Goal: Use online tool/utility: Utilize a website feature to perform a specific function

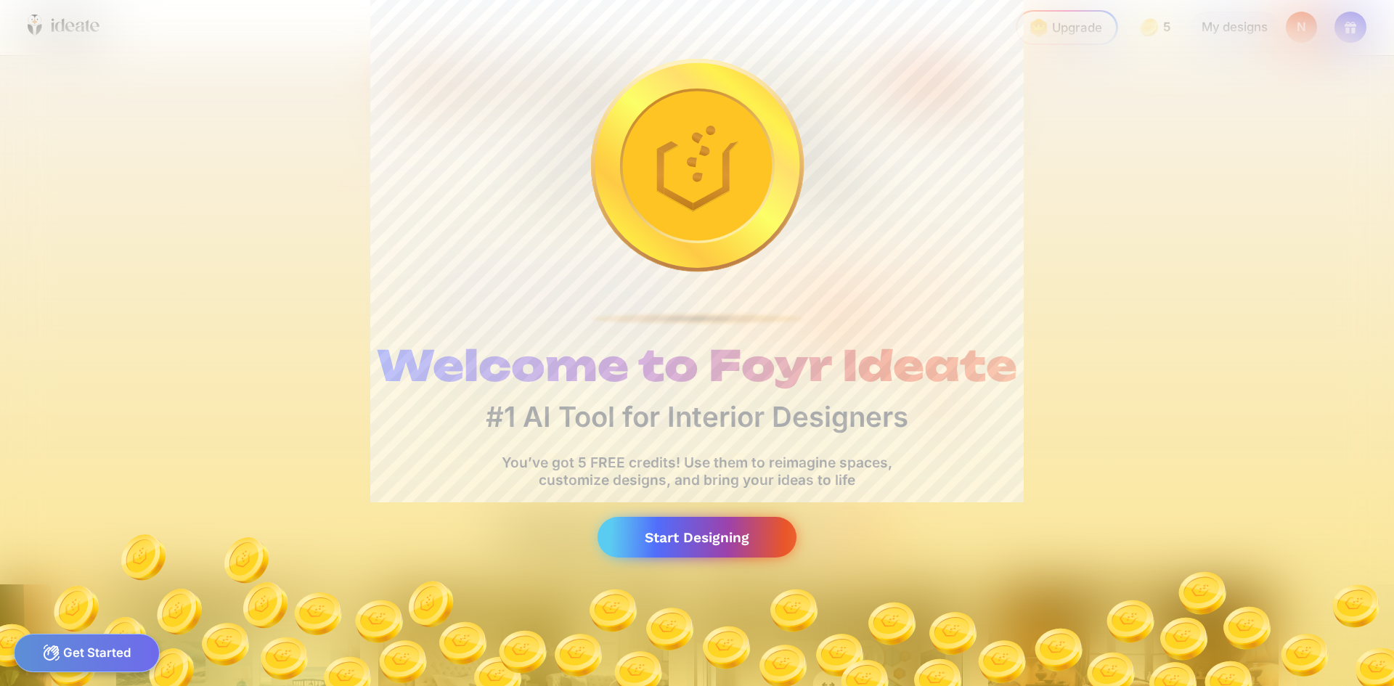
click at [715, 547] on div "Start Designing" at bounding box center [696, 537] width 199 height 41
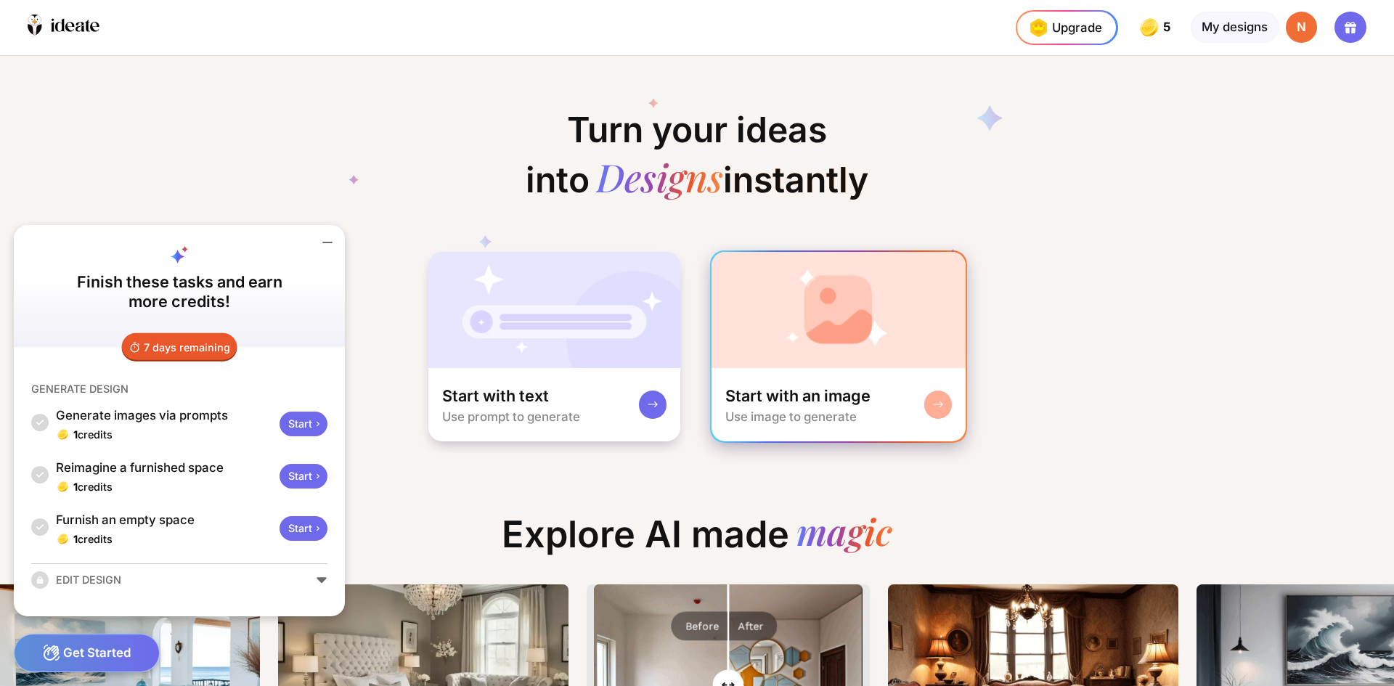
click at [834, 378] on div "Start with an image Use image to generate" at bounding box center [838, 405] width 255 height 74
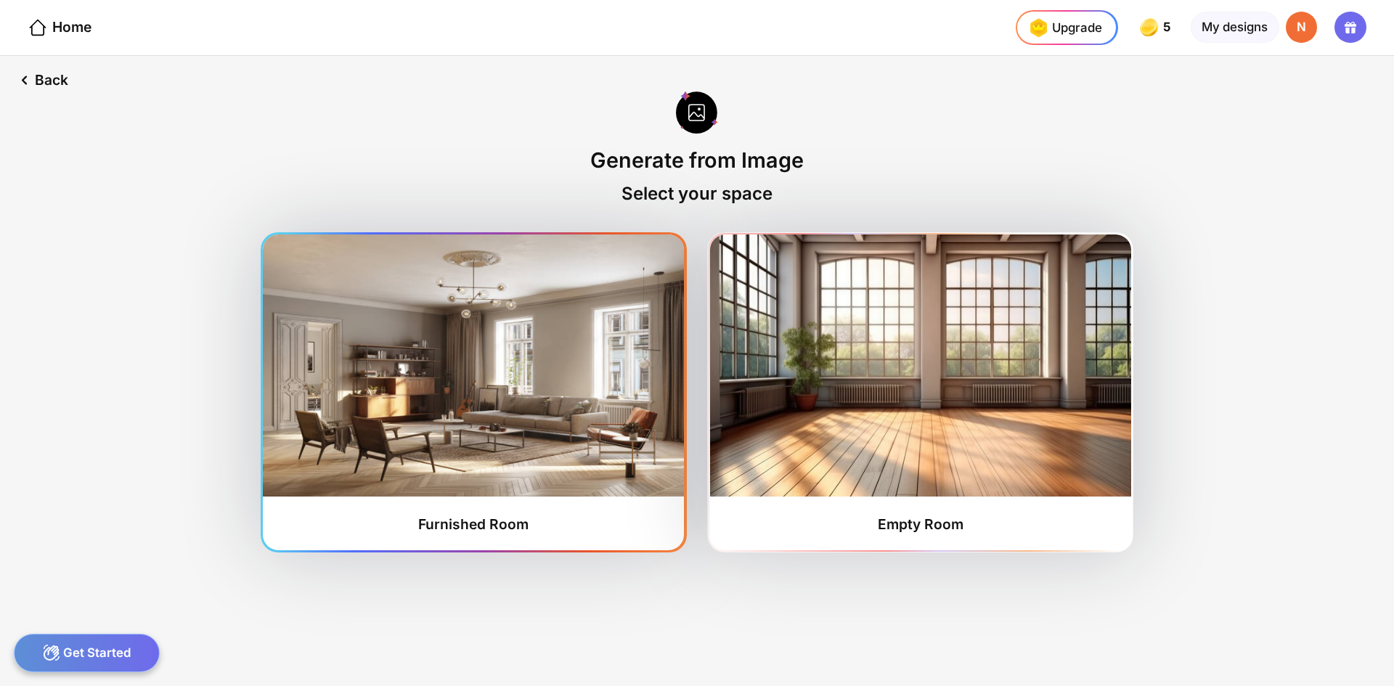
click at [529, 440] on img at bounding box center [473, 365] width 421 height 262
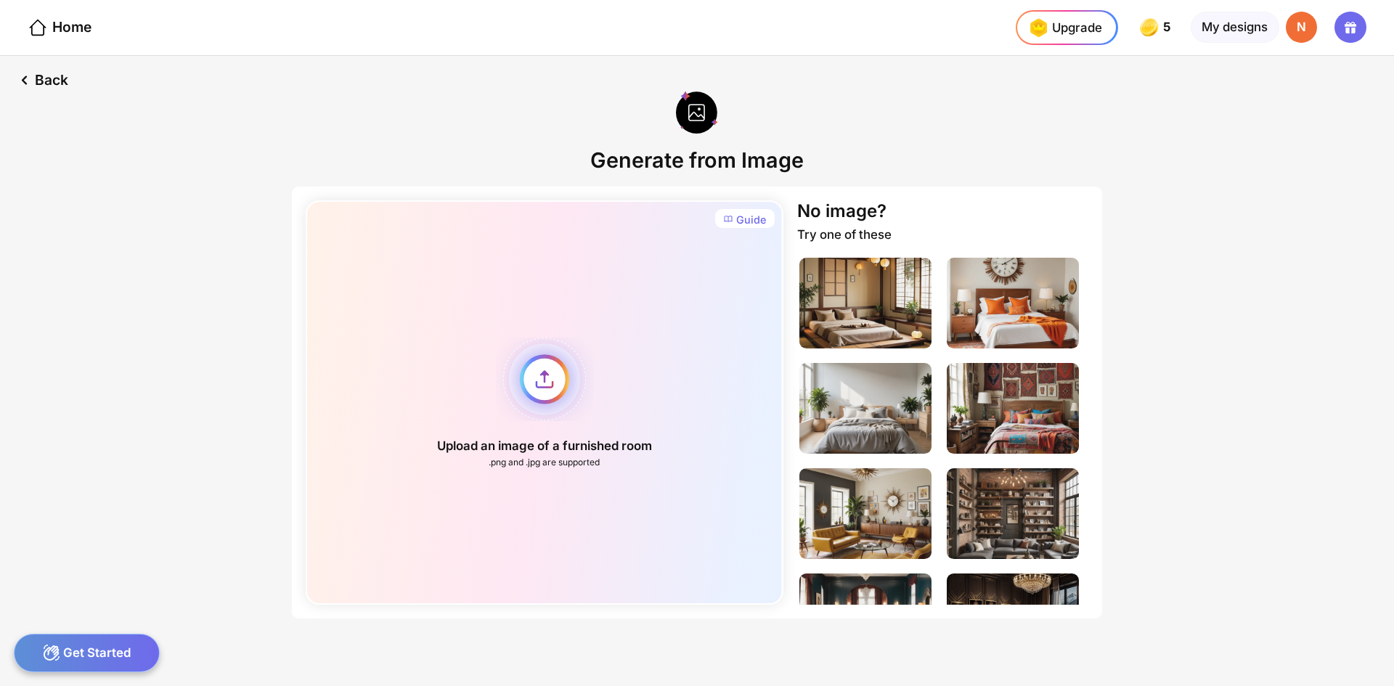
click at [550, 367] on div "Upload an image of a furnished room .png and .jpg are supported" at bounding box center [544, 402] width 477 height 404
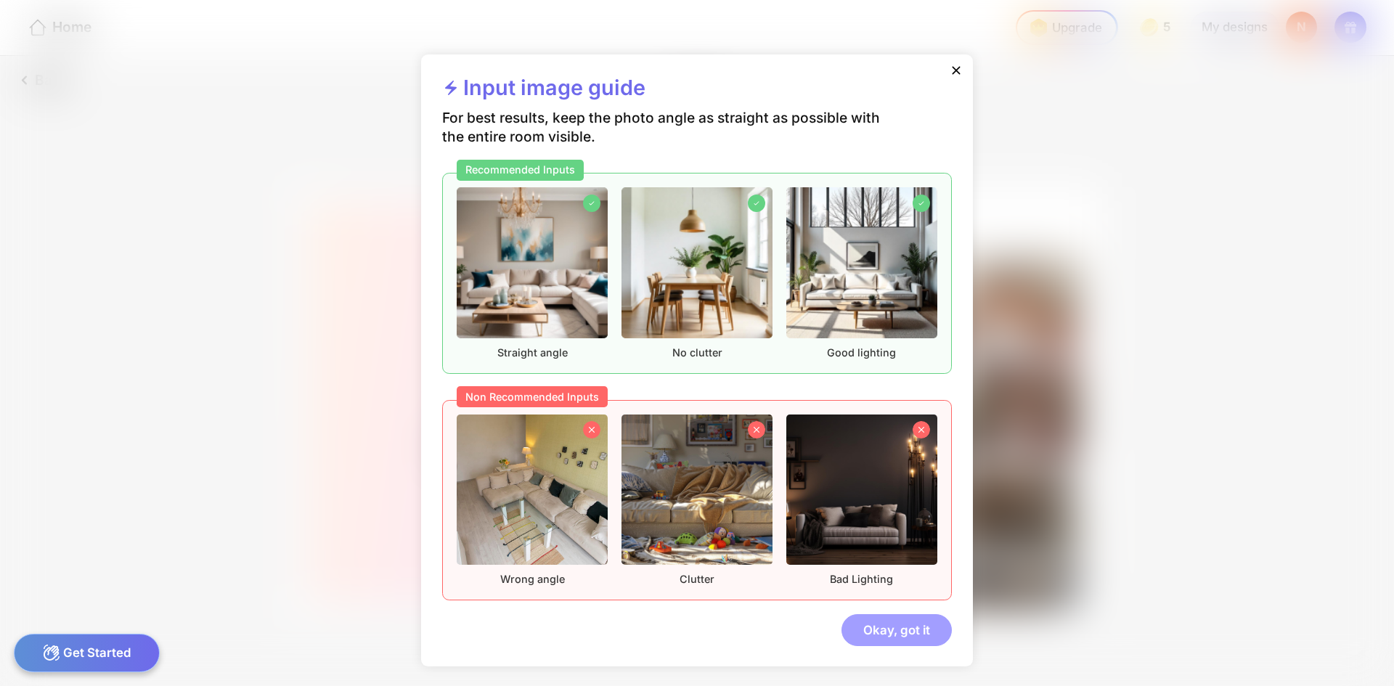
click at [883, 627] on div "Okay, got it" at bounding box center [896, 629] width 110 height 31
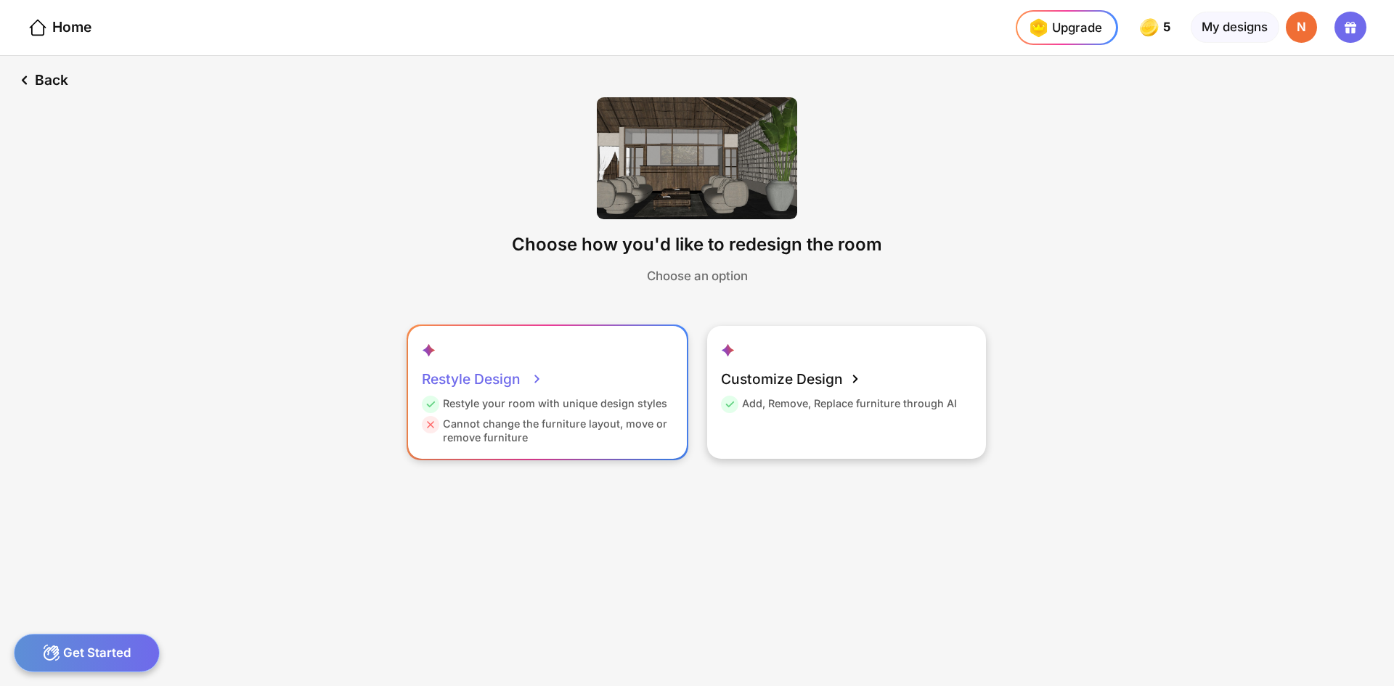
click at [587, 395] on div "Restyle Design Restyle your room with unique design styles Cannot change the fu…" at bounding box center [547, 392] width 279 height 132
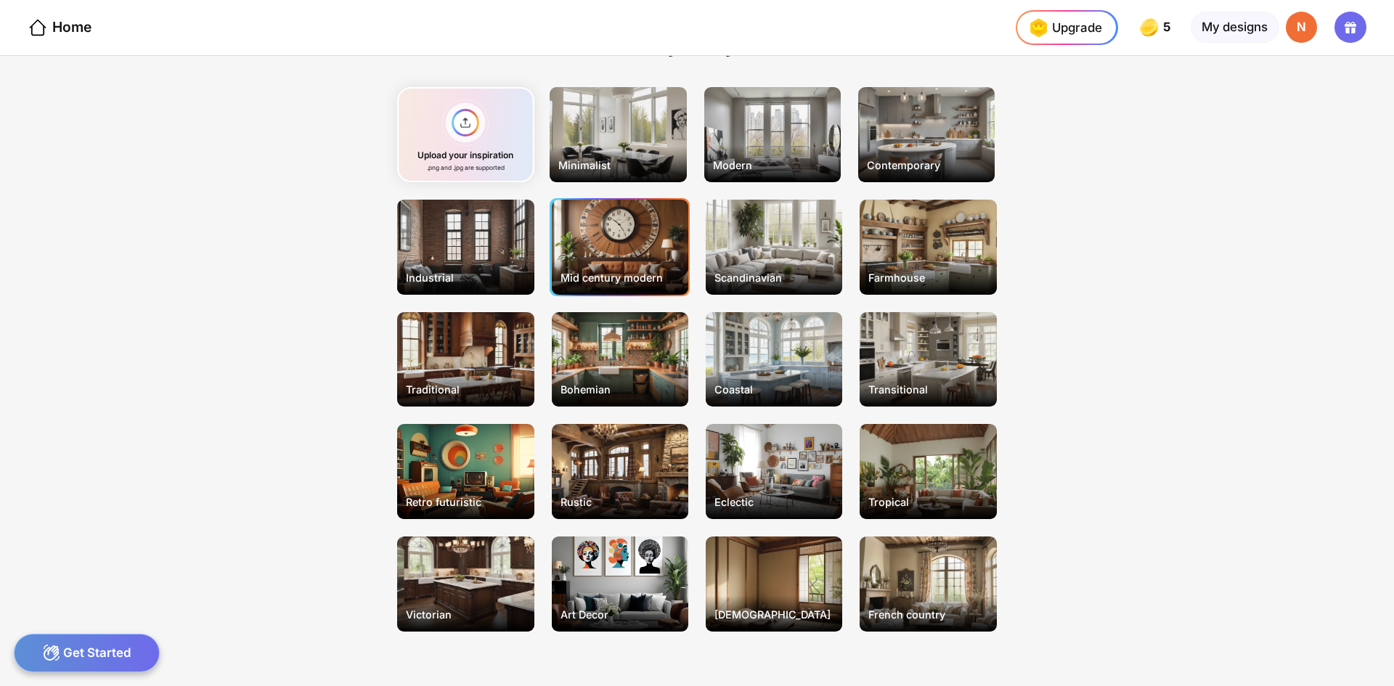
click at [624, 246] on div "Mid century modern" at bounding box center [620, 247] width 136 height 95
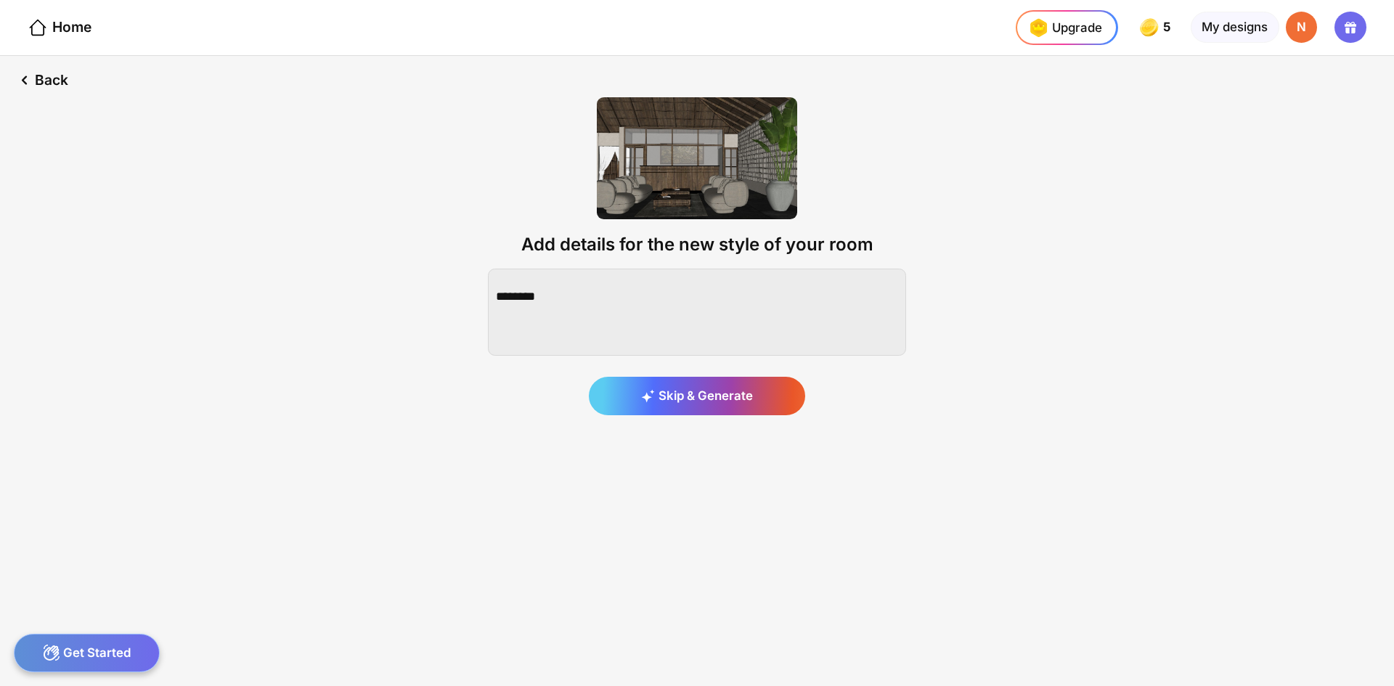
click at [682, 397] on div "Skip & Generate" at bounding box center [697, 396] width 216 height 39
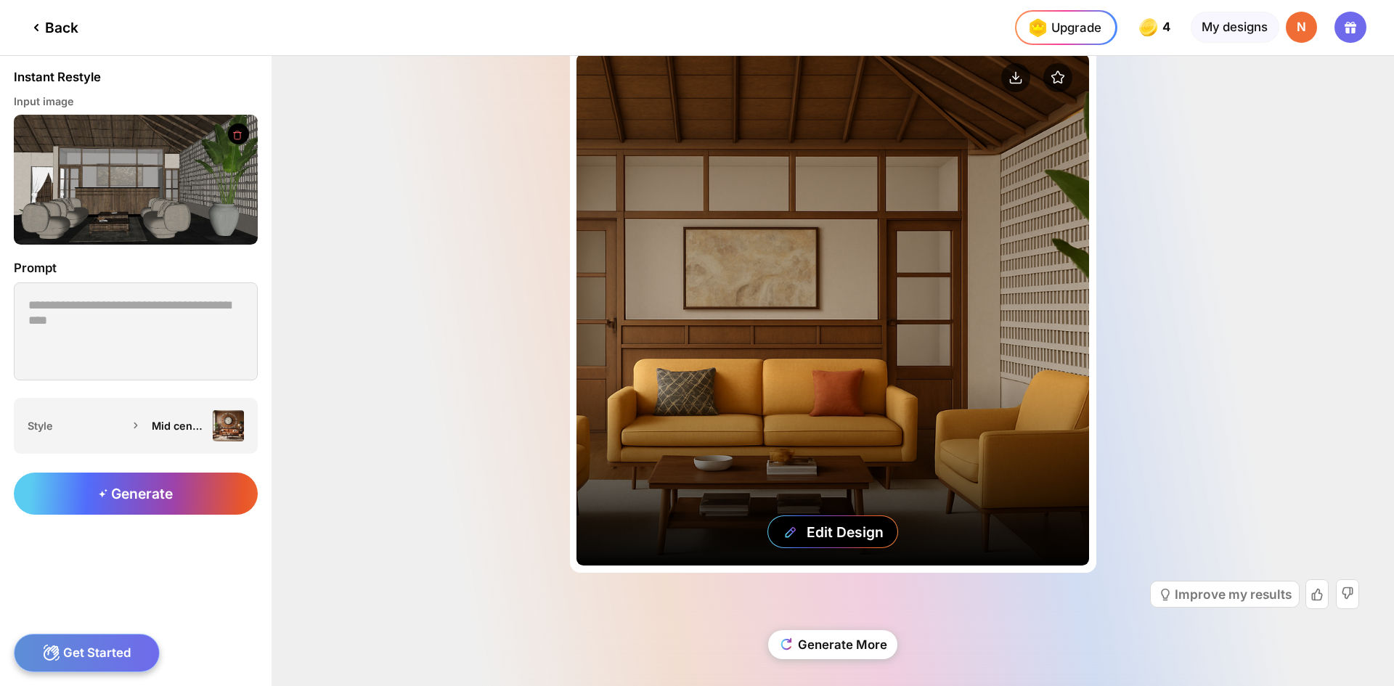
scroll to position [36, 0]
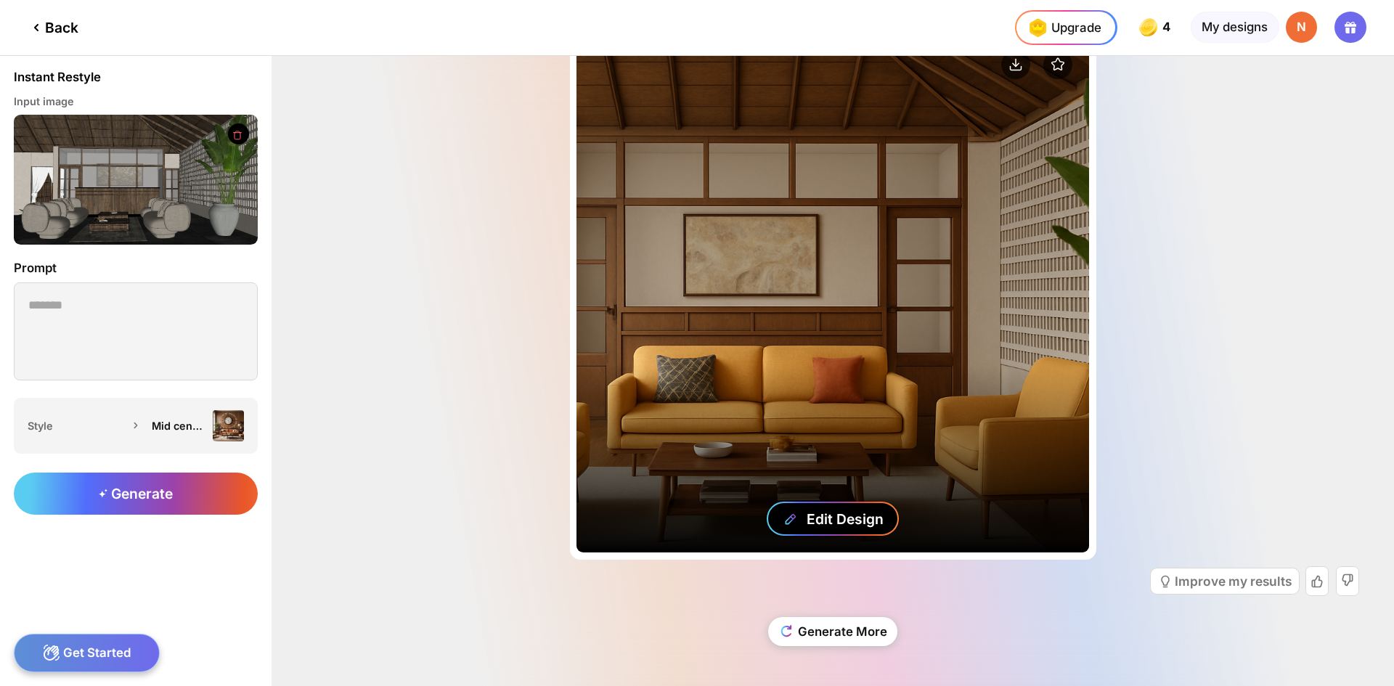
click at [854, 526] on div "Edit Design" at bounding box center [833, 519] width 132 height 34
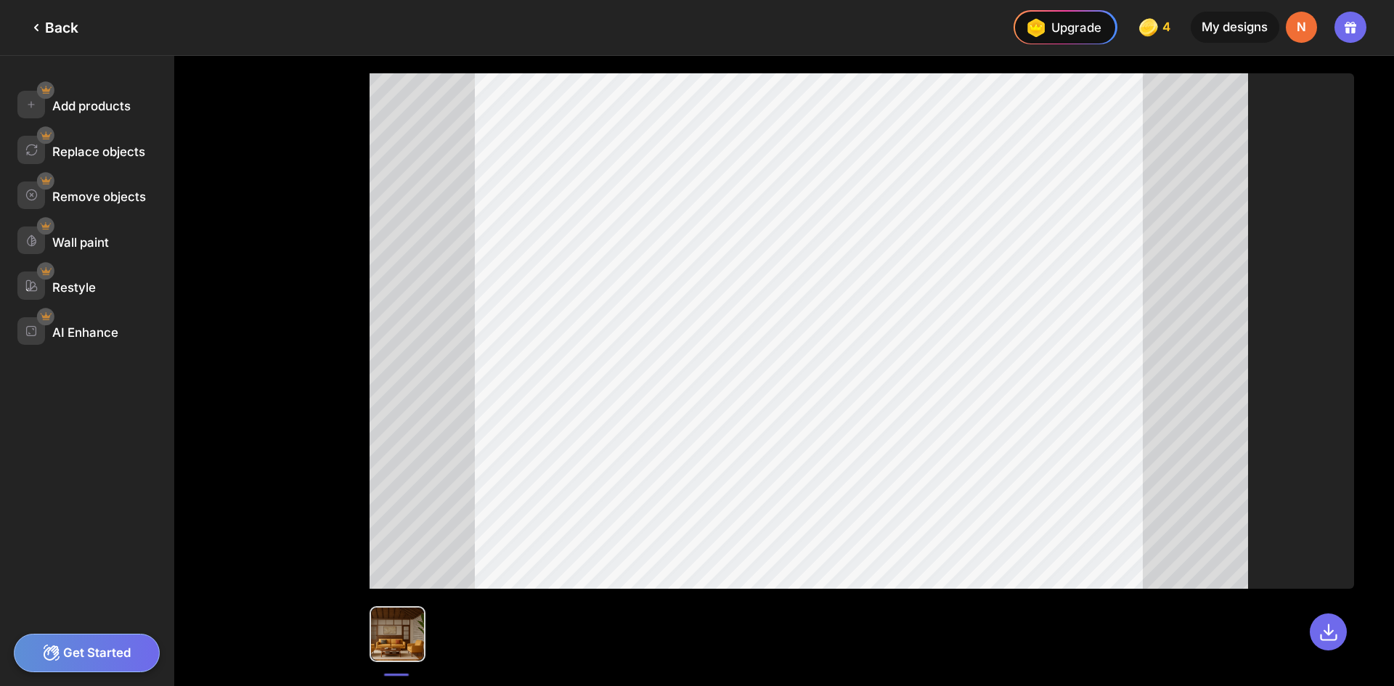
click at [91, 664] on div "Get Started" at bounding box center [87, 653] width 146 height 38
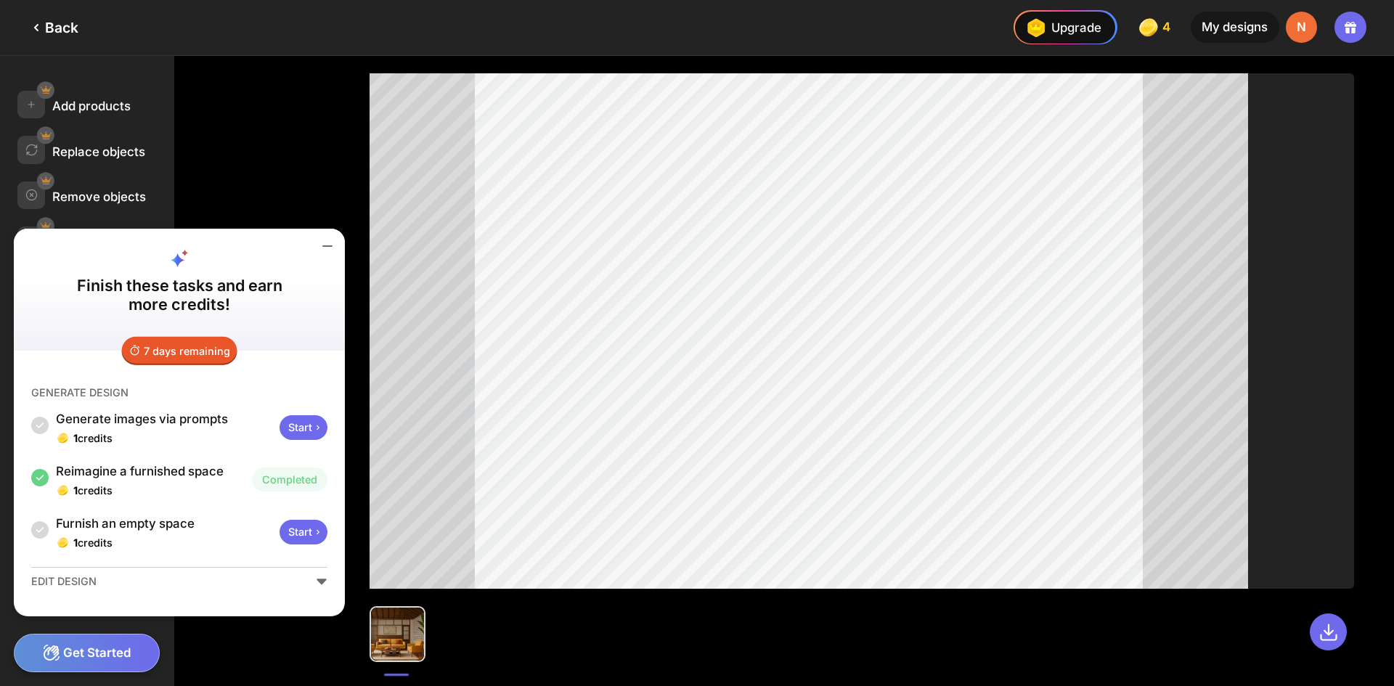
click at [329, 248] on icon at bounding box center [327, 245] width 17 height 17
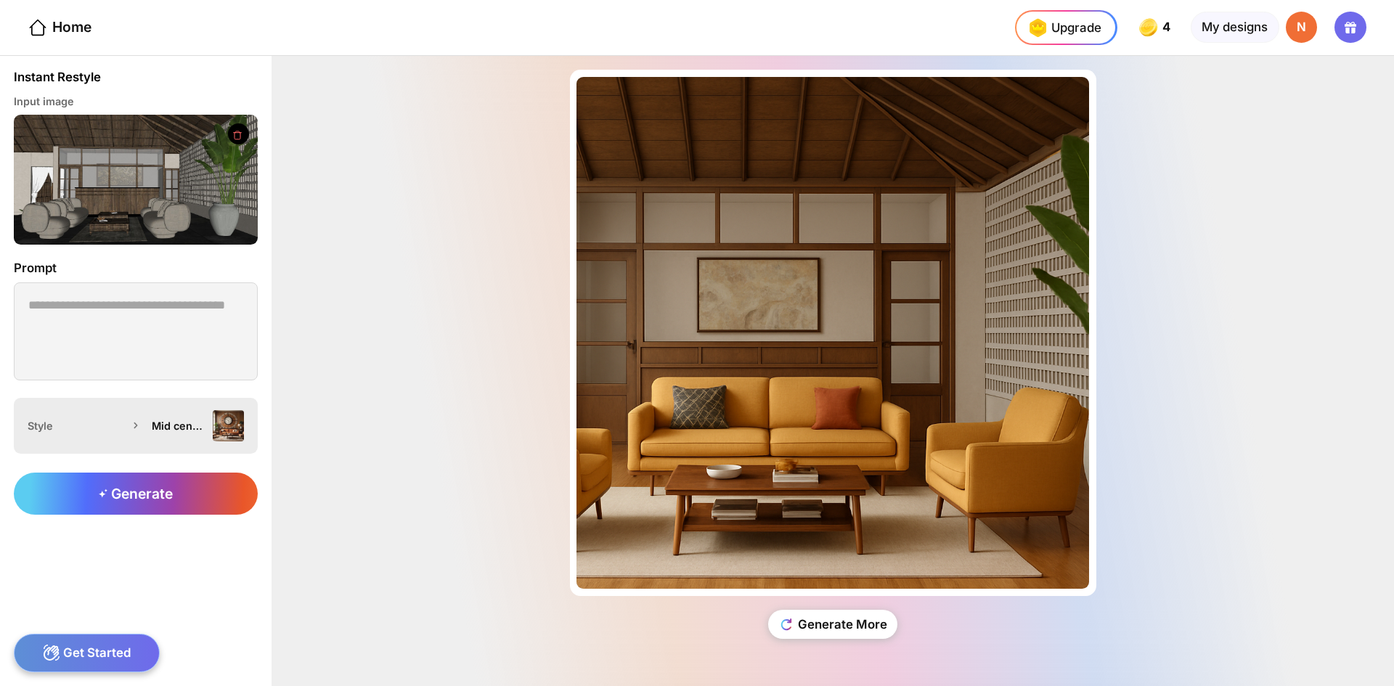
click at [163, 426] on div "Mid century modern" at bounding box center [179, 426] width 54 height 12
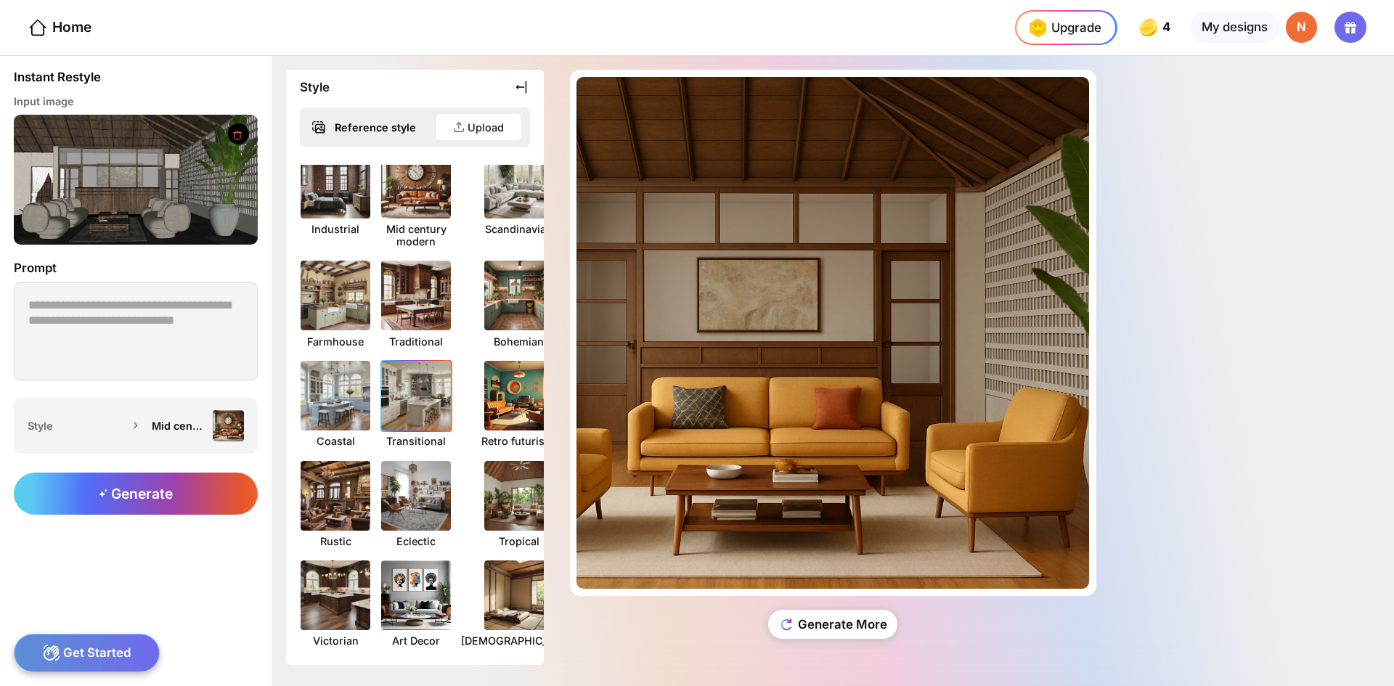
scroll to position [218, 0]
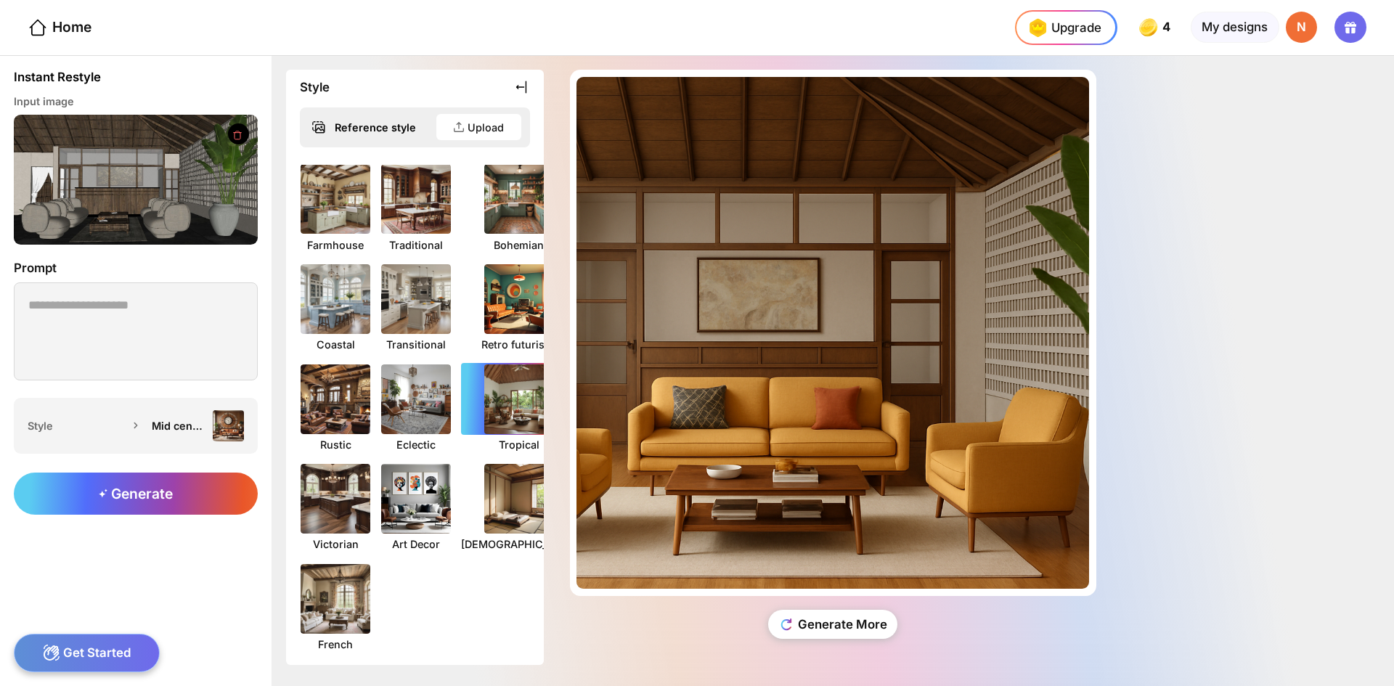
click at [494, 423] on img at bounding box center [519, 399] width 77 height 77
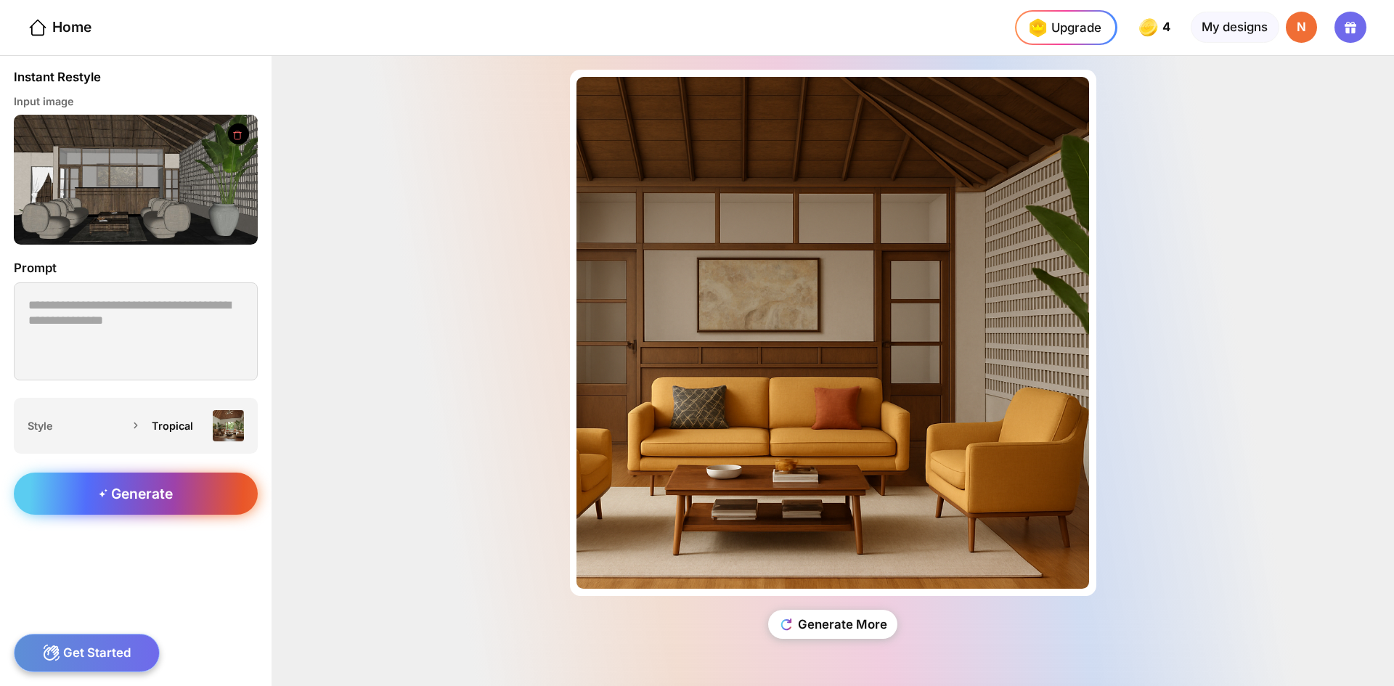
click at [149, 499] on span "Generate" at bounding box center [136, 493] width 74 height 17
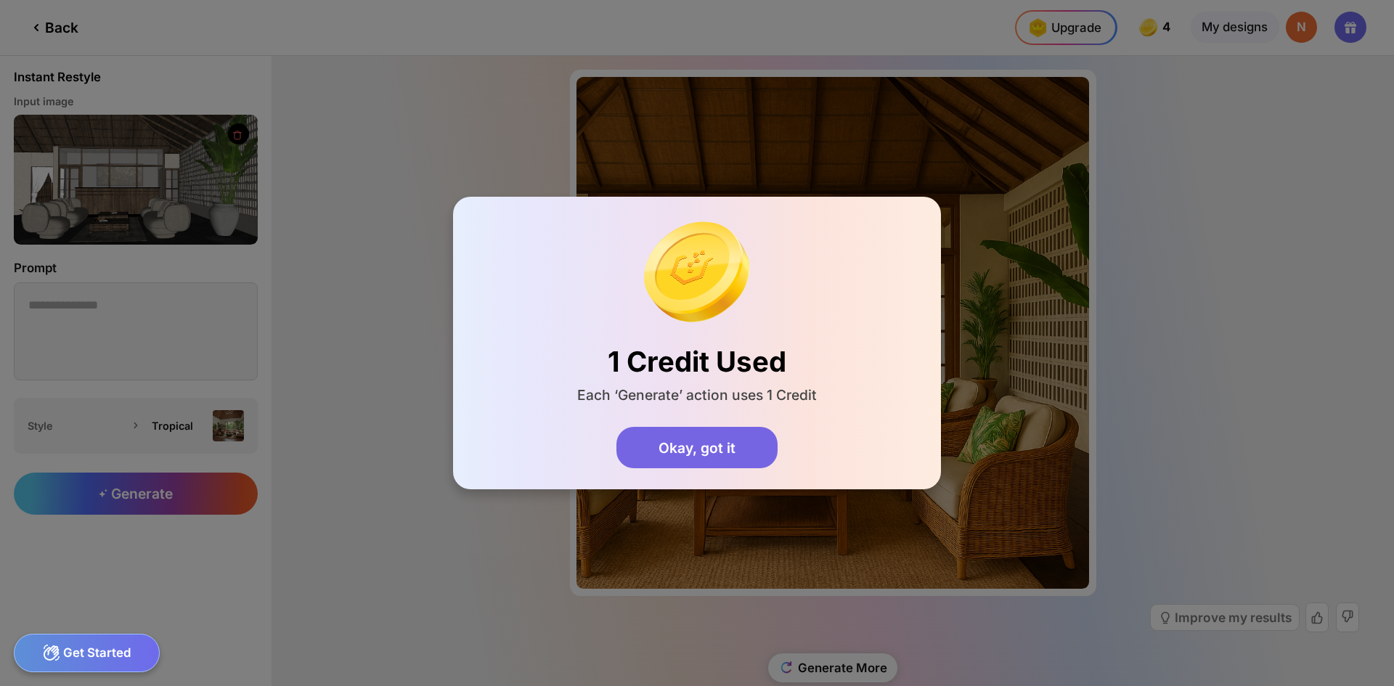
click at [688, 455] on div "Okay, got it" at bounding box center [696, 448] width 160 height 42
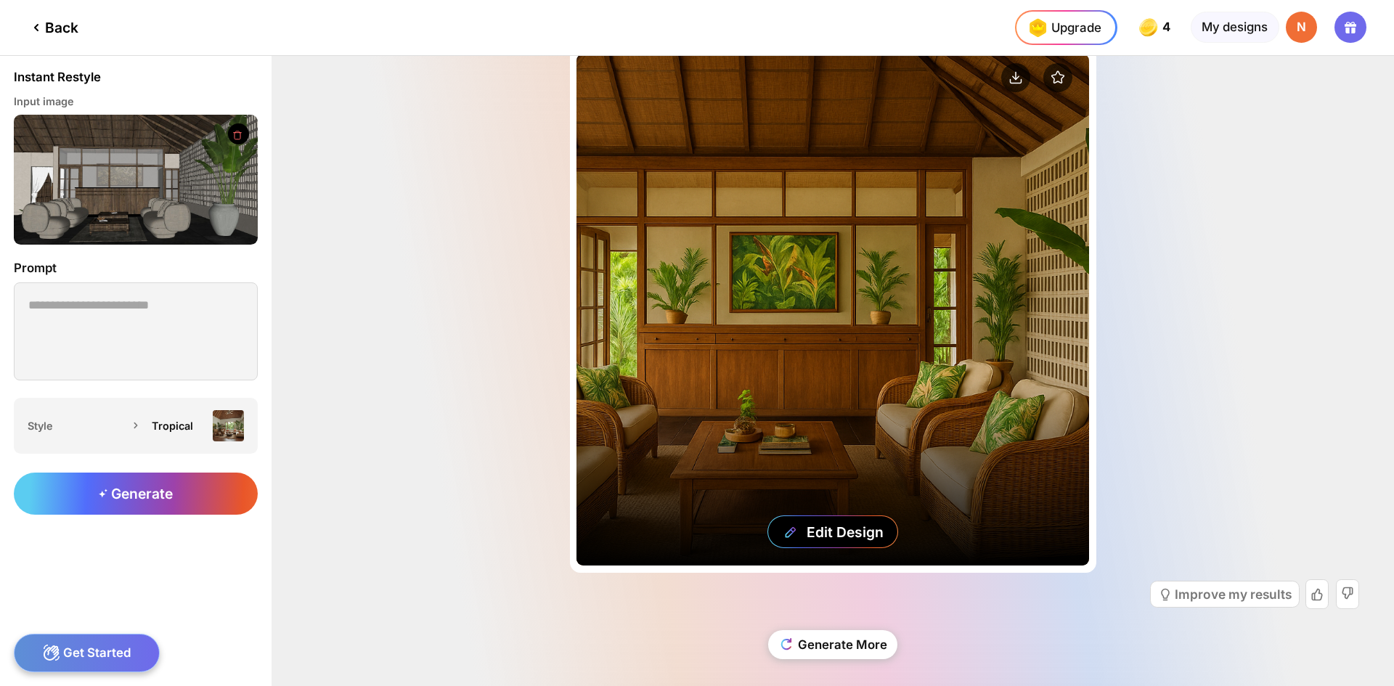
scroll to position [36, 0]
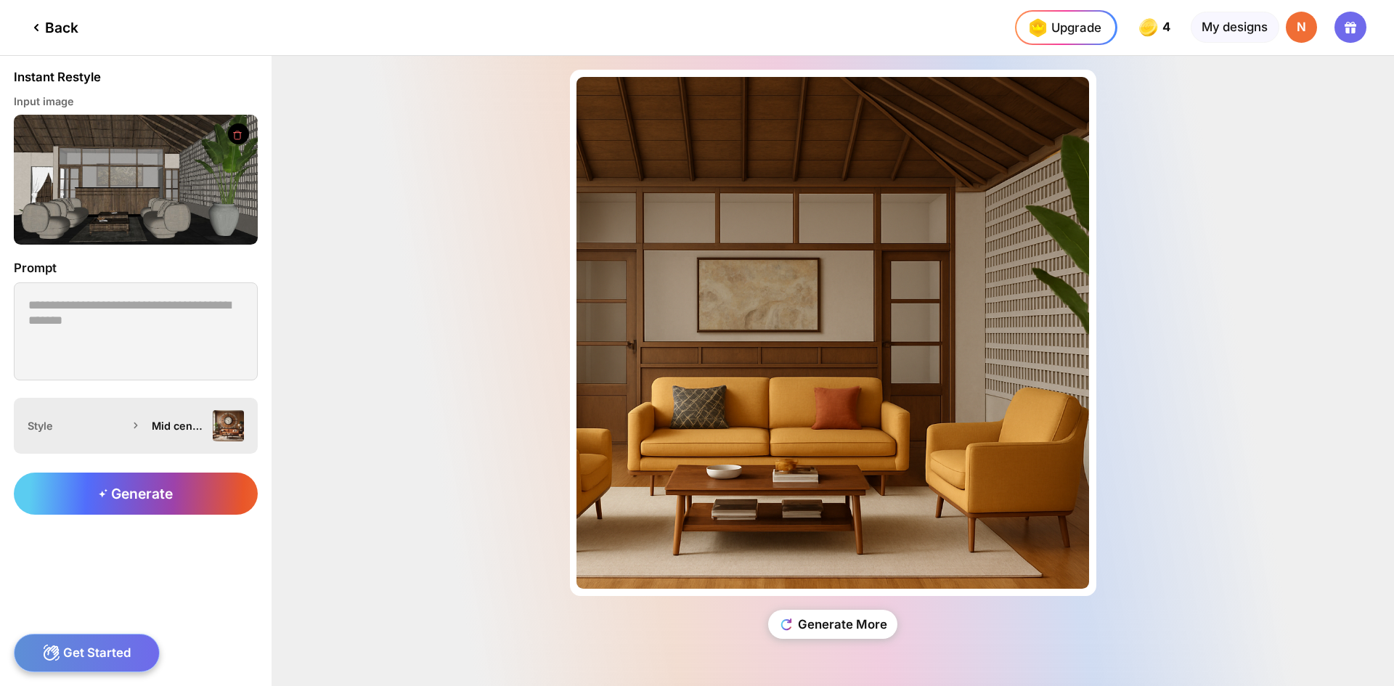
click at [189, 420] on div "Mid century modern" at bounding box center [179, 426] width 54 height 12
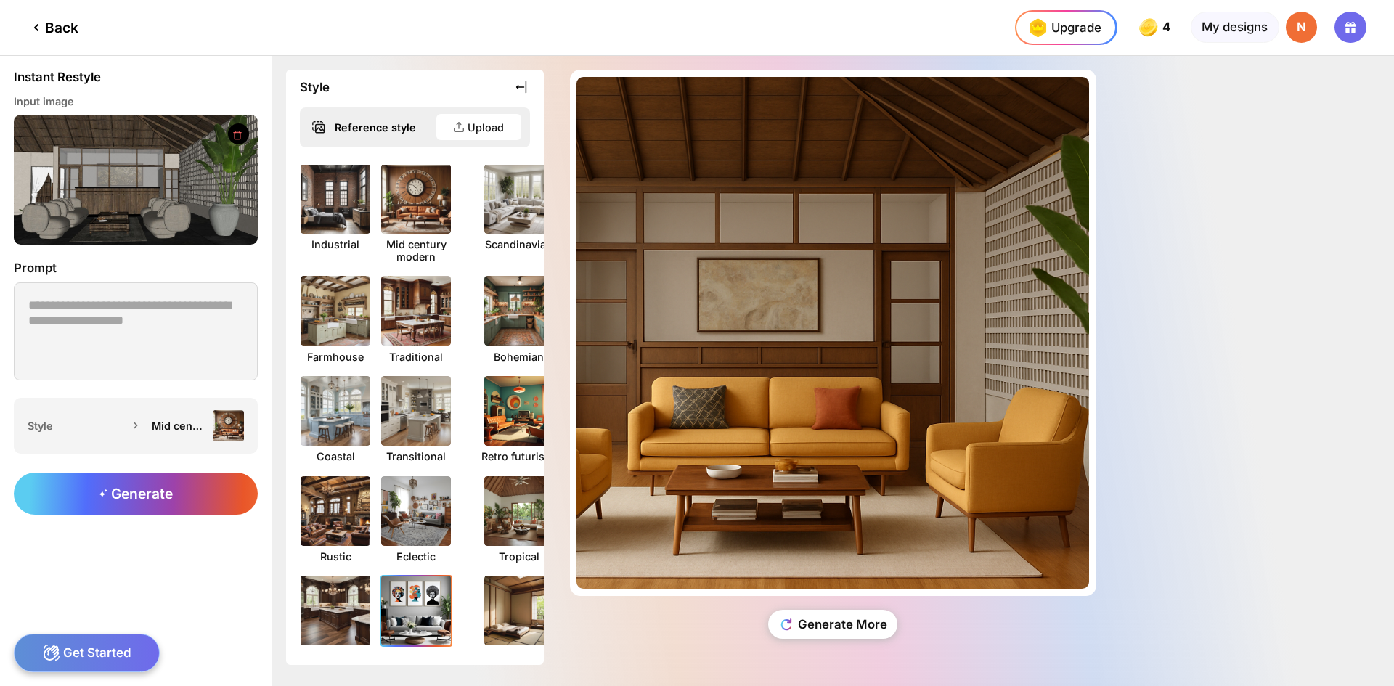
scroll to position [242, 0]
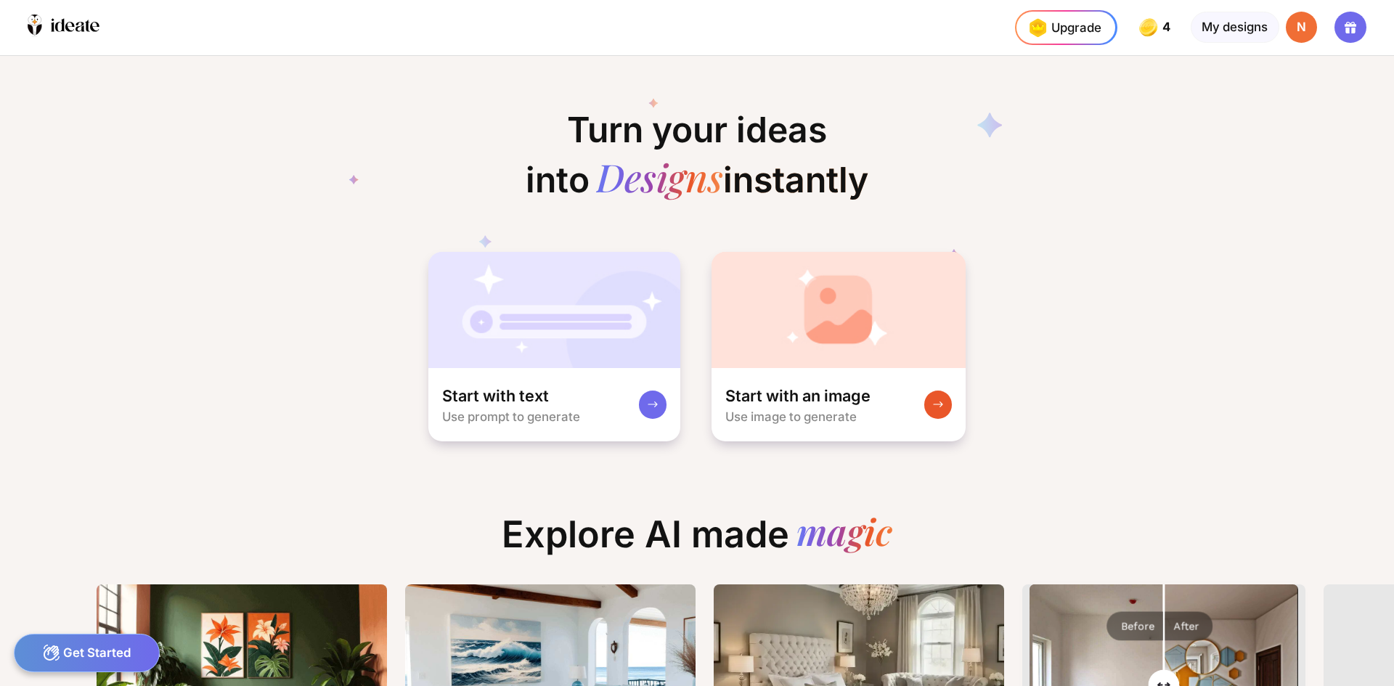
scroll to position [0, 10]
